Goal: Transaction & Acquisition: Purchase product/service

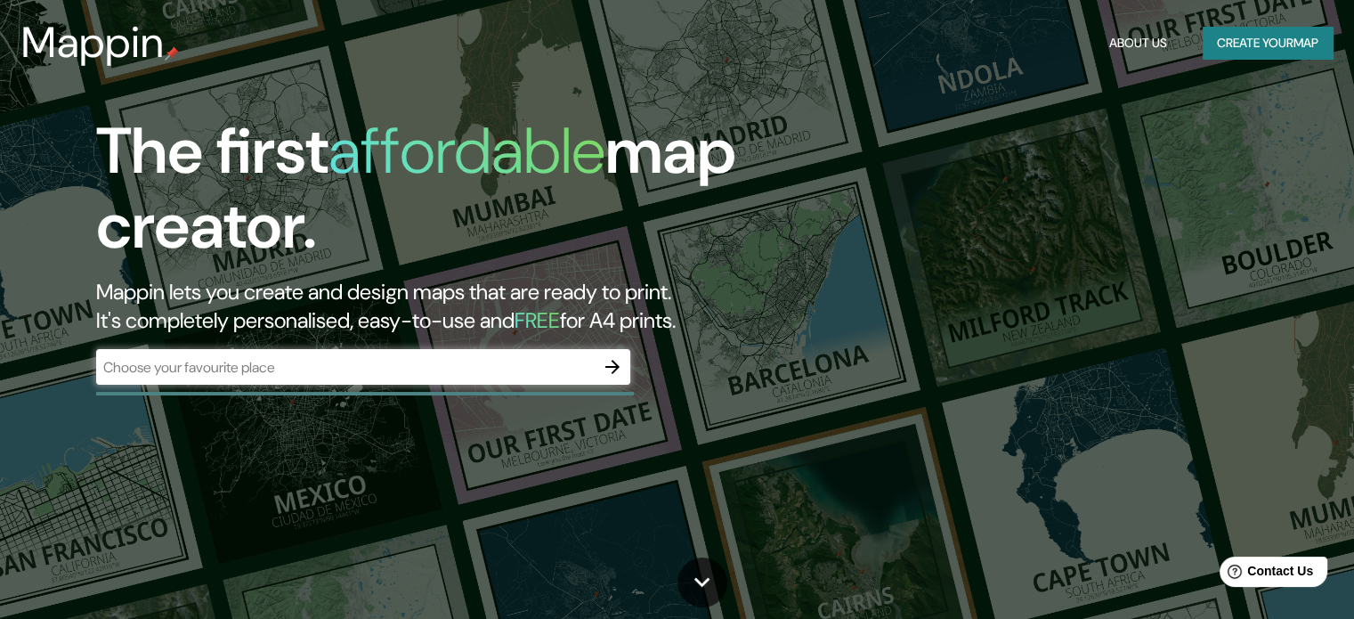
click at [433, 354] on div "​" at bounding box center [363, 367] width 534 height 36
click at [443, 387] on div "​" at bounding box center [363, 368] width 534 height 39
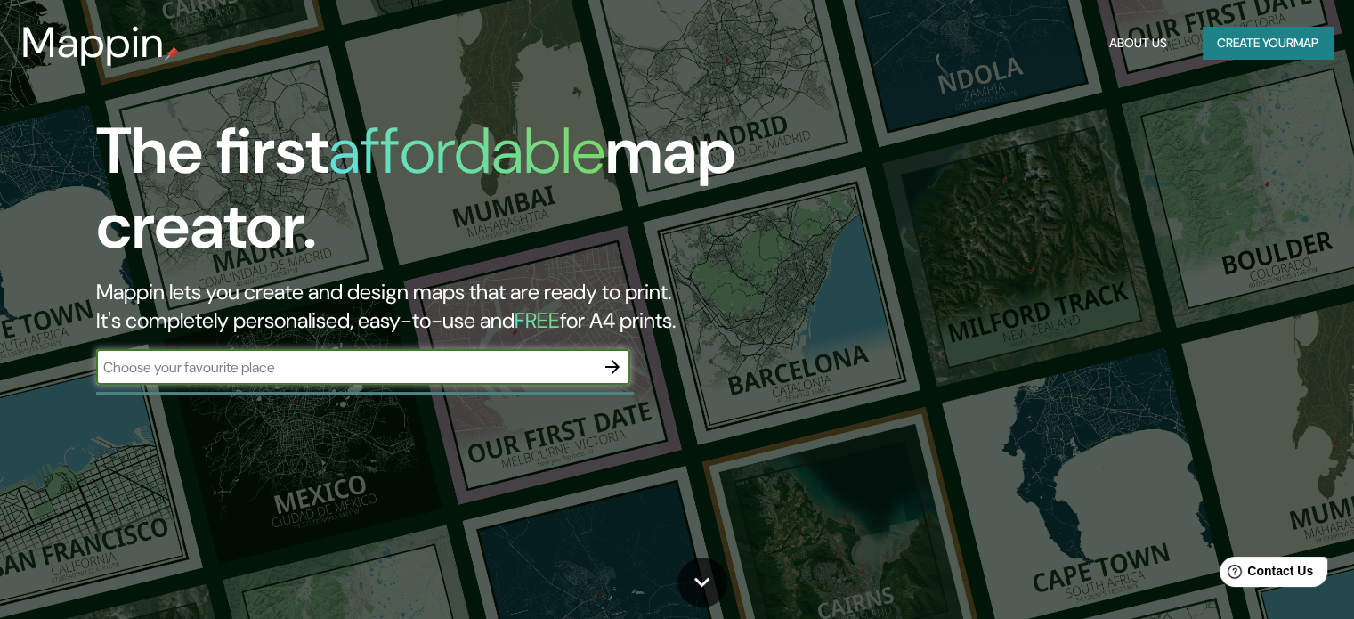
click at [445, 372] on input "text" at bounding box center [345, 367] width 498 height 20
type input "GUASAVE [GEOGRAPHIC_DATA] [GEOGRAPHIC_DATA]"
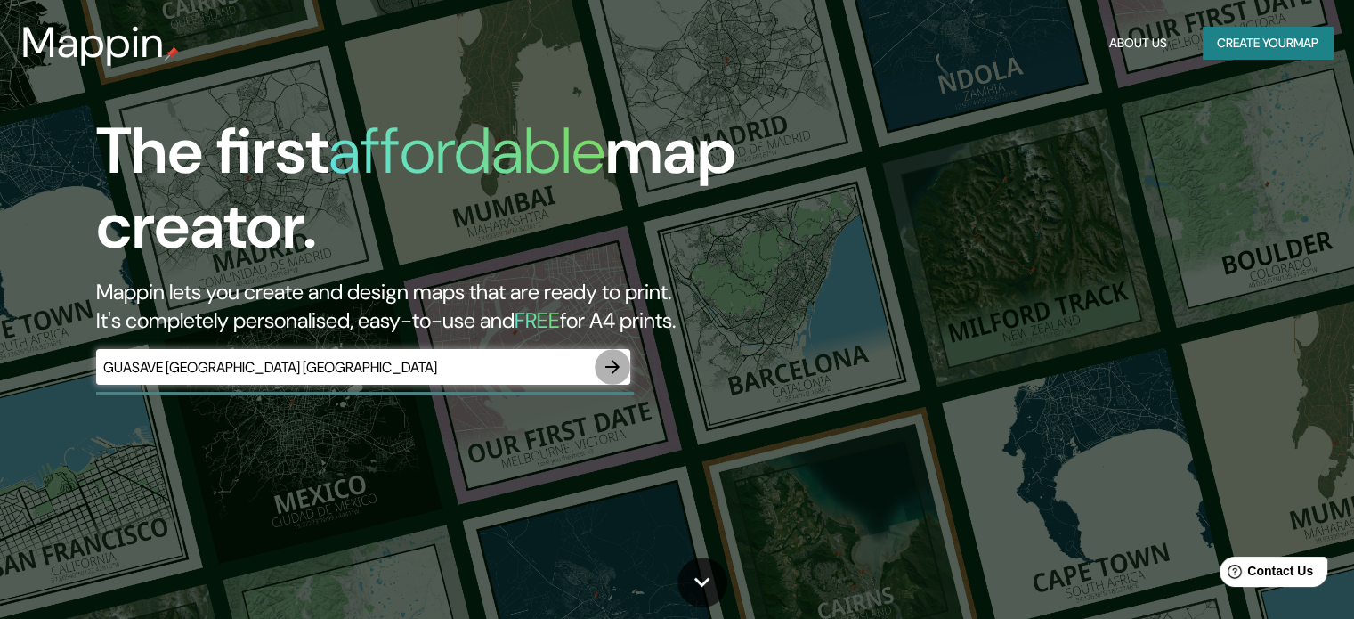
click at [607, 358] on icon "button" at bounding box center [612, 366] width 21 height 21
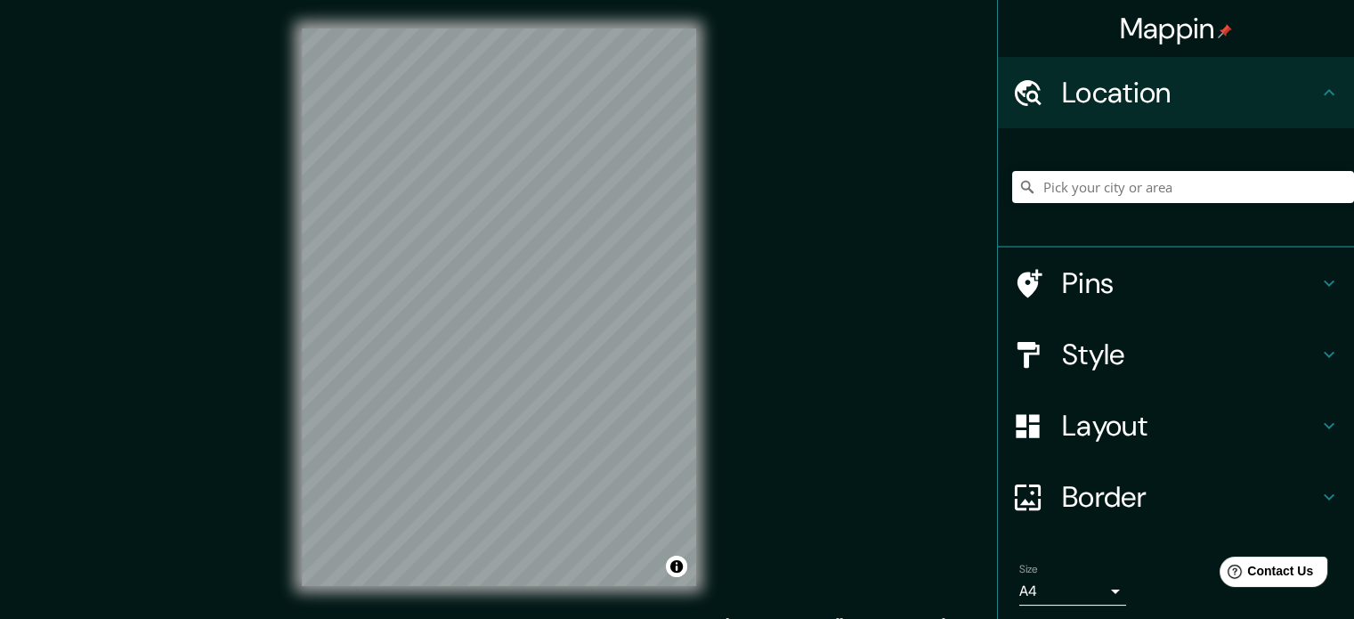
click at [1161, 358] on h4 "Style" at bounding box center [1190, 354] width 256 height 36
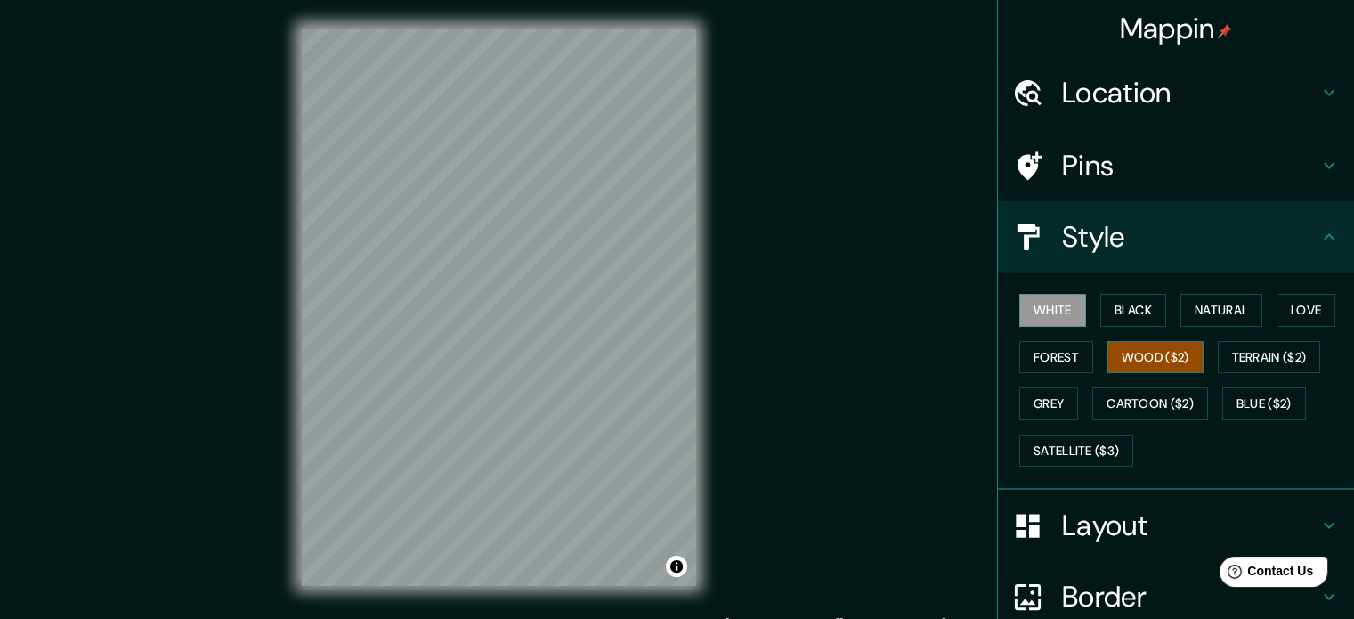
click at [1169, 358] on button "Wood ($2)" at bounding box center [1155, 357] width 96 height 33
click at [1293, 387] on button "Blue ($2)" at bounding box center [1264, 403] width 84 height 33
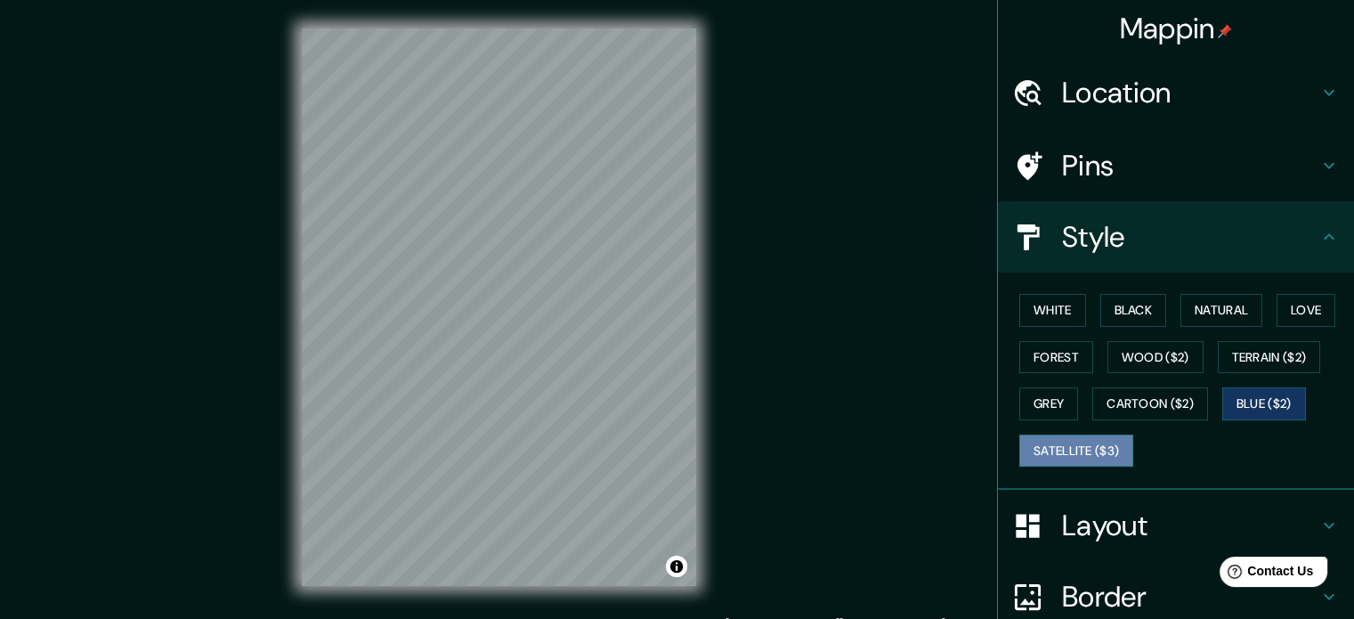
click at [1083, 442] on button "Satellite ($3)" at bounding box center [1076, 450] width 114 height 33
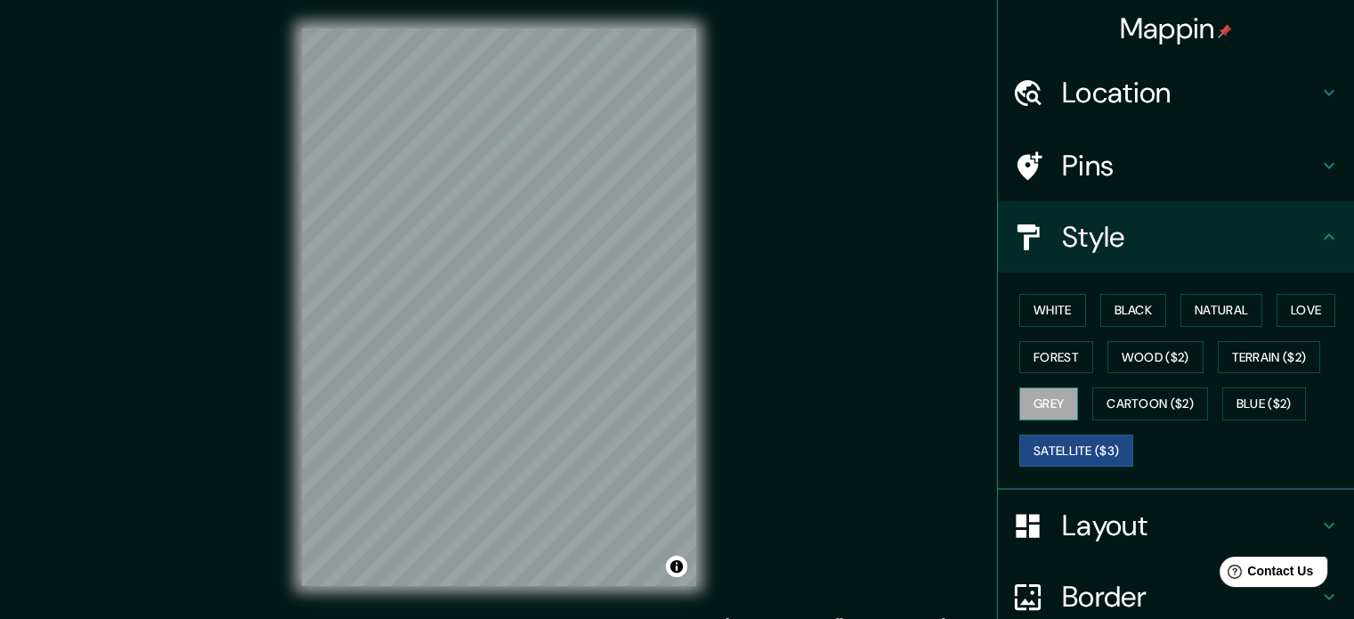
click at [1047, 406] on button "Grey" at bounding box center [1048, 403] width 59 height 33
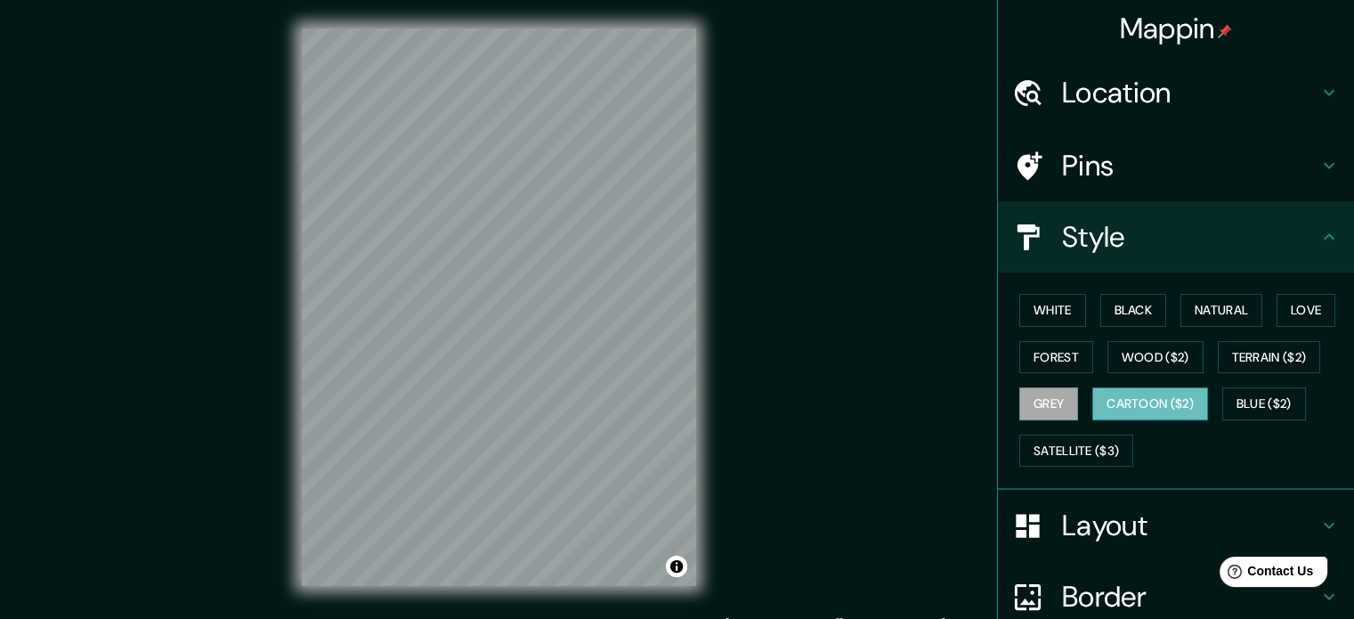
click at [1128, 415] on button "Cartoon ($2)" at bounding box center [1150, 403] width 116 height 33
